Goal: Communication & Community: Ask a question

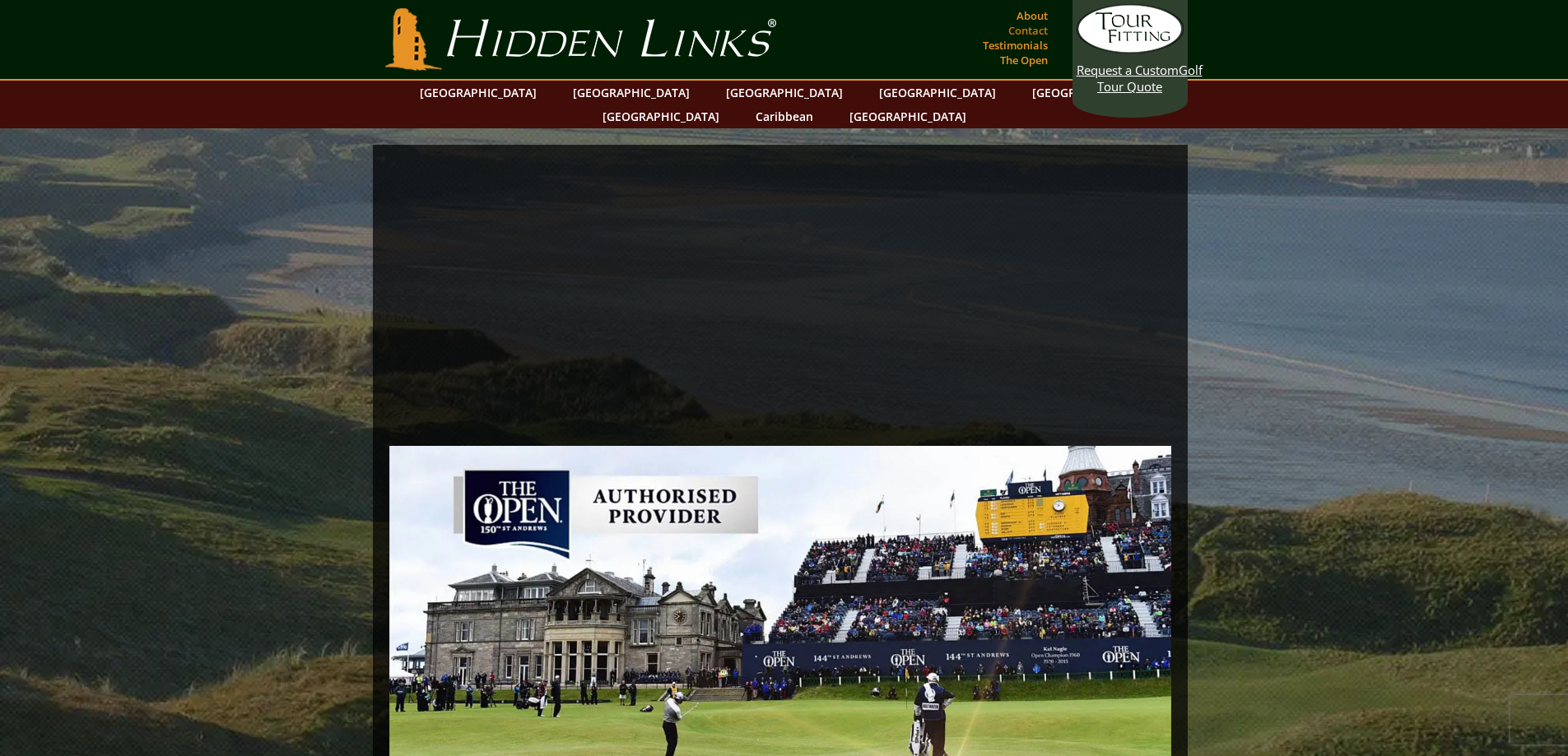
click at [1026, 30] on link "Contact" at bounding box center [1027, 30] width 47 height 23
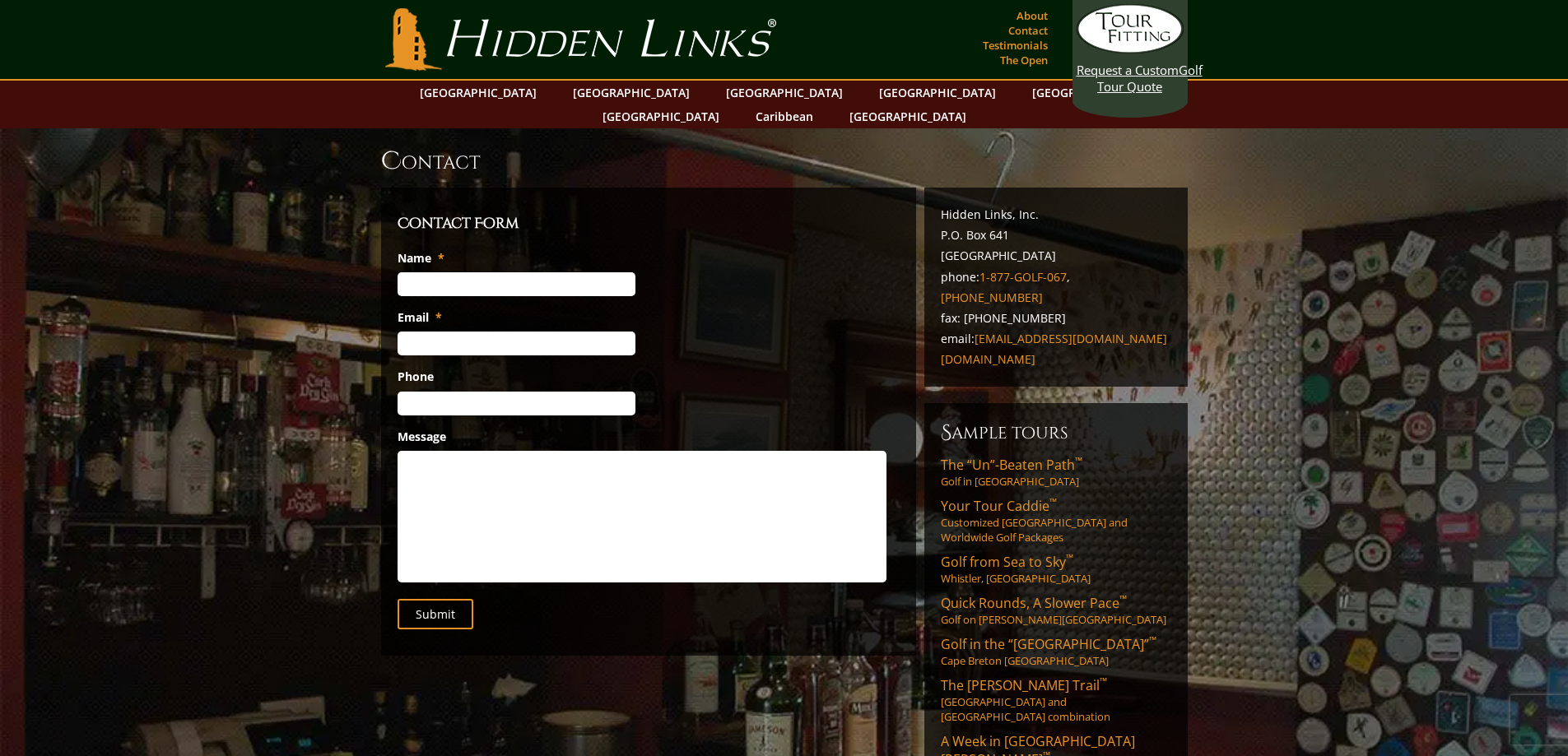
click at [452, 272] on input "Name *" at bounding box center [516, 284] width 238 height 24
type input "[PERSON_NAME]"
type input "[EMAIL_ADDRESS][DOMAIN_NAME]"
type input "[PHONE_NUMBER]"
click at [504, 453] on textarea "Message" at bounding box center [642, 516] width 489 height 131
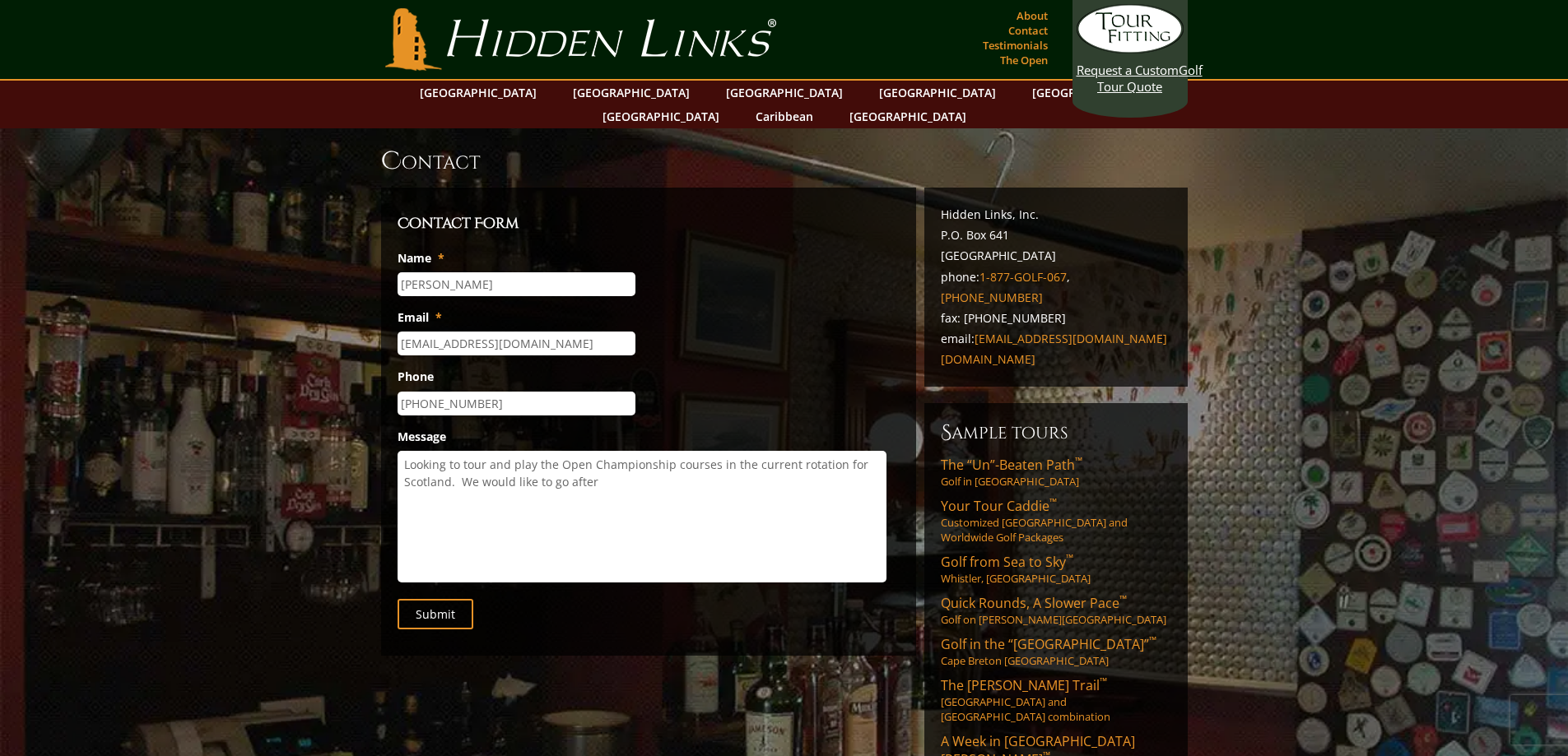
click at [606, 468] on textarea "Looking to tour and play the Open Championship courses in the current rotation …" at bounding box center [642, 516] width 489 height 131
click at [674, 460] on textarea "Looking to tour and play the Open Championship courses in the current rotation …" at bounding box center [642, 516] width 489 height 131
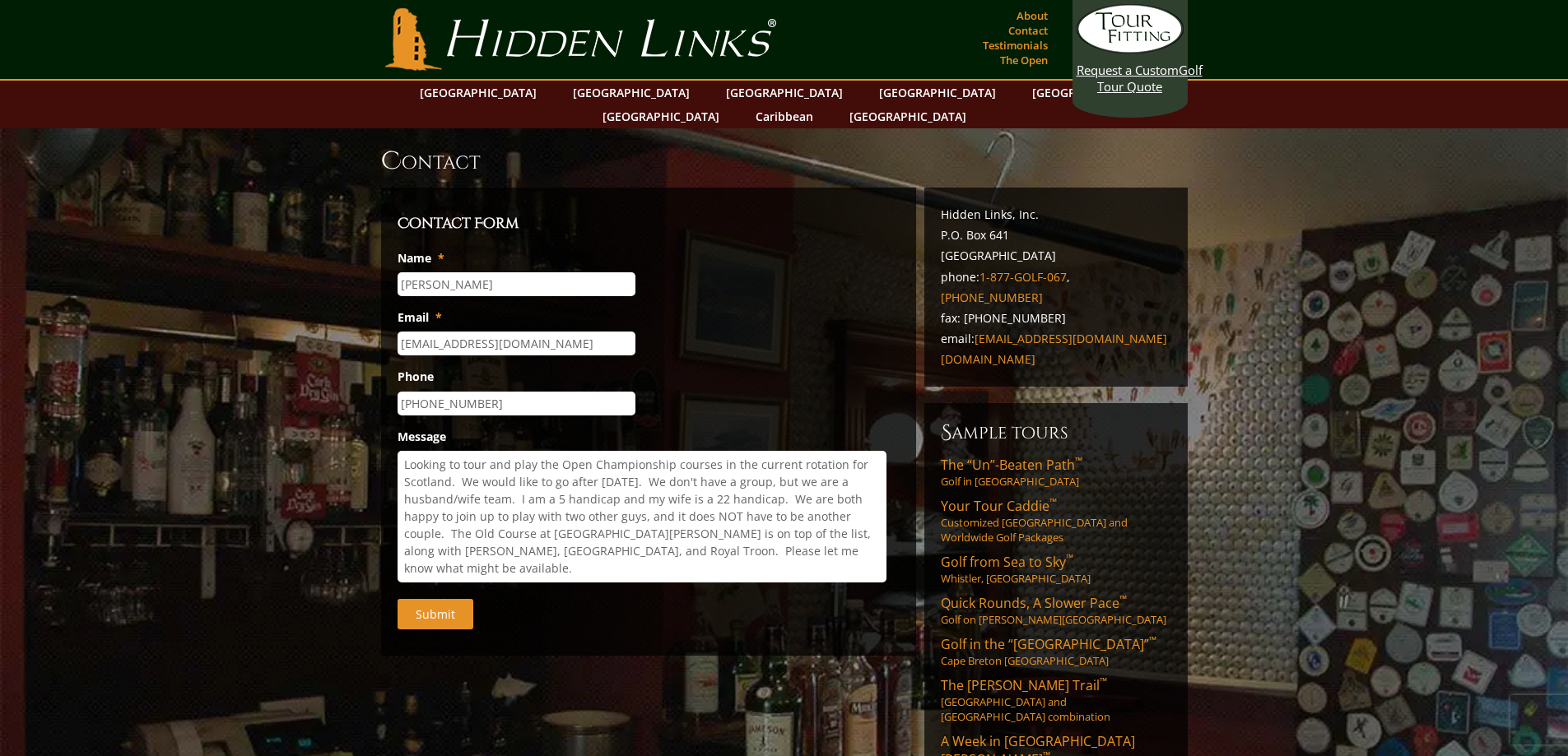
type textarea "Looking to tour and play the Open Championship courses in the current rotation …"
click at [454, 599] on input "Submit" at bounding box center [435, 614] width 76 height 30
